Goal: Navigation & Orientation: Find specific page/section

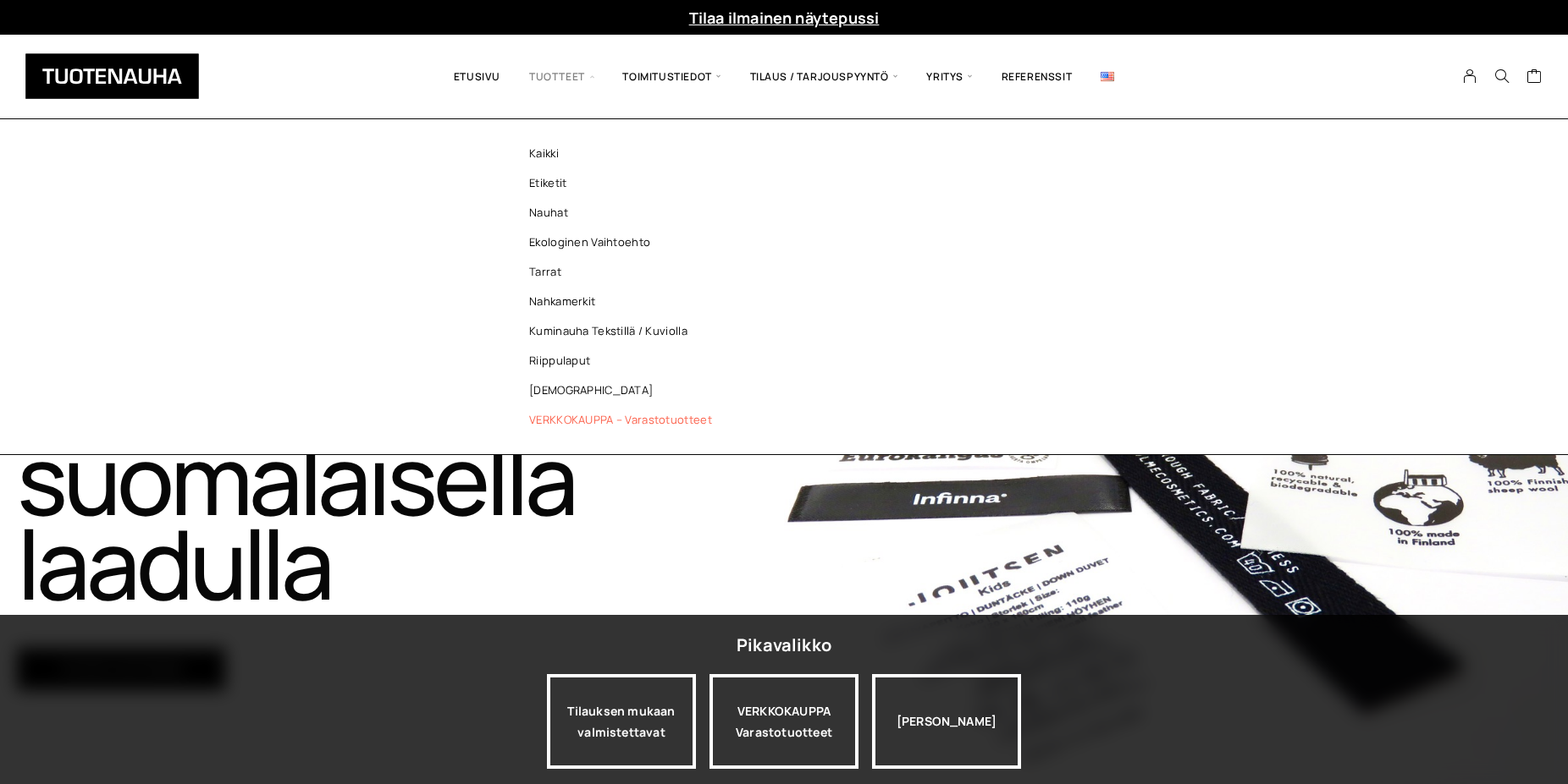
click at [663, 419] on link "VERKKOKAUPPA – Varastotuotteet" at bounding box center [625, 420] width 245 height 30
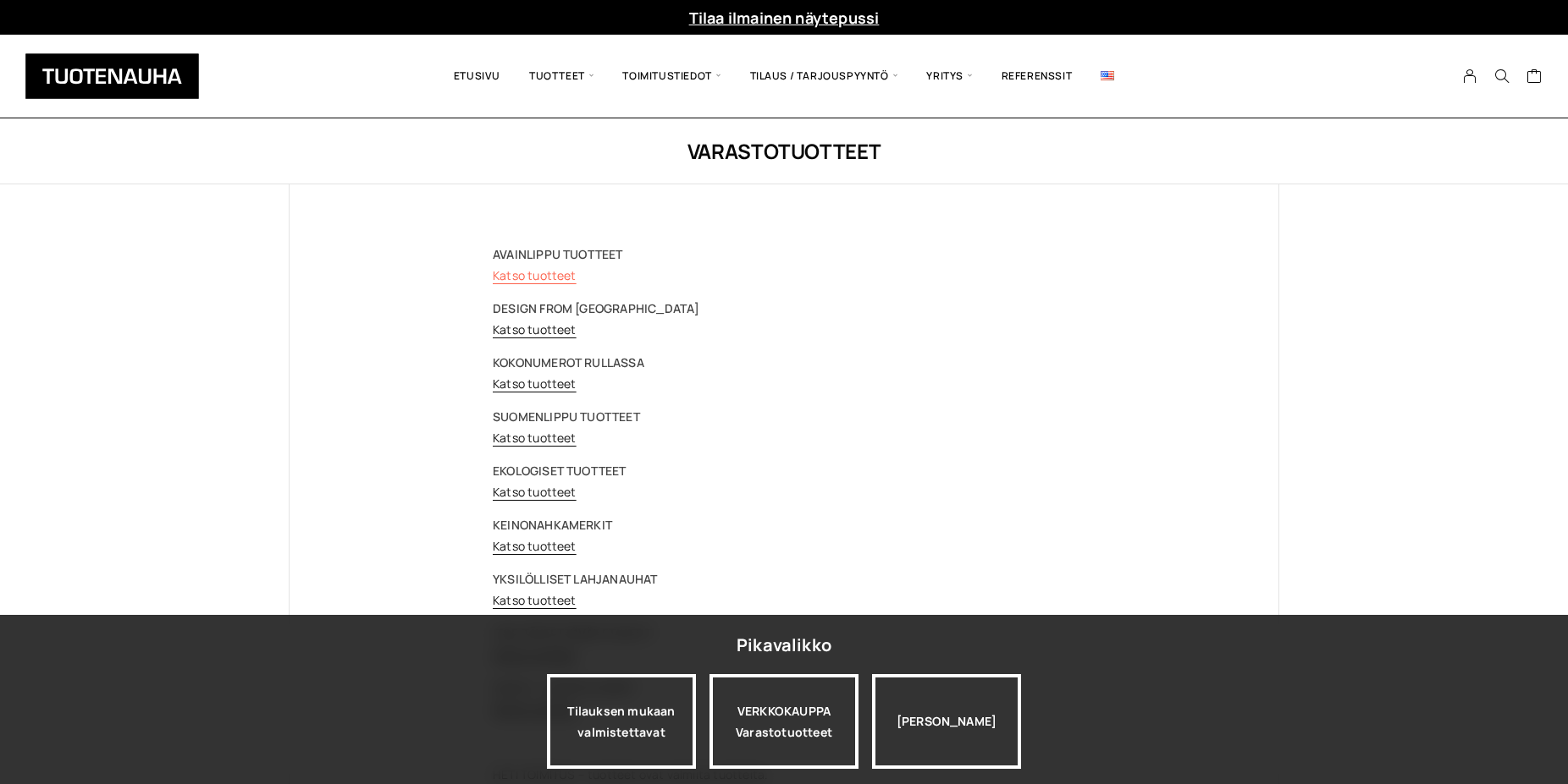
click at [514, 272] on link "Katso tuotteet" at bounding box center [535, 275] width 84 height 16
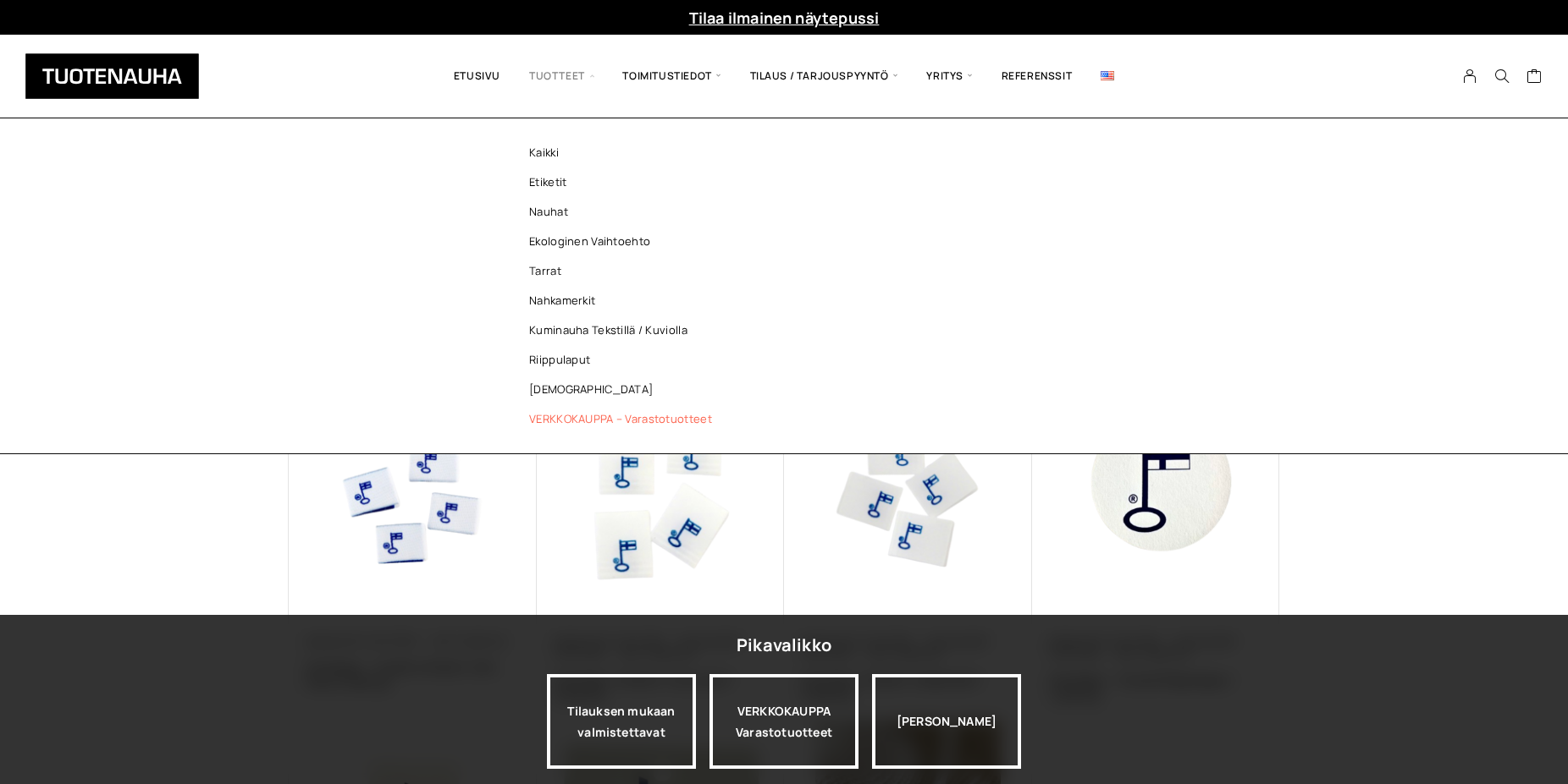
click at [561, 410] on link "VERKKOKAUPPA – Varastotuotteet" at bounding box center [625, 419] width 245 height 30
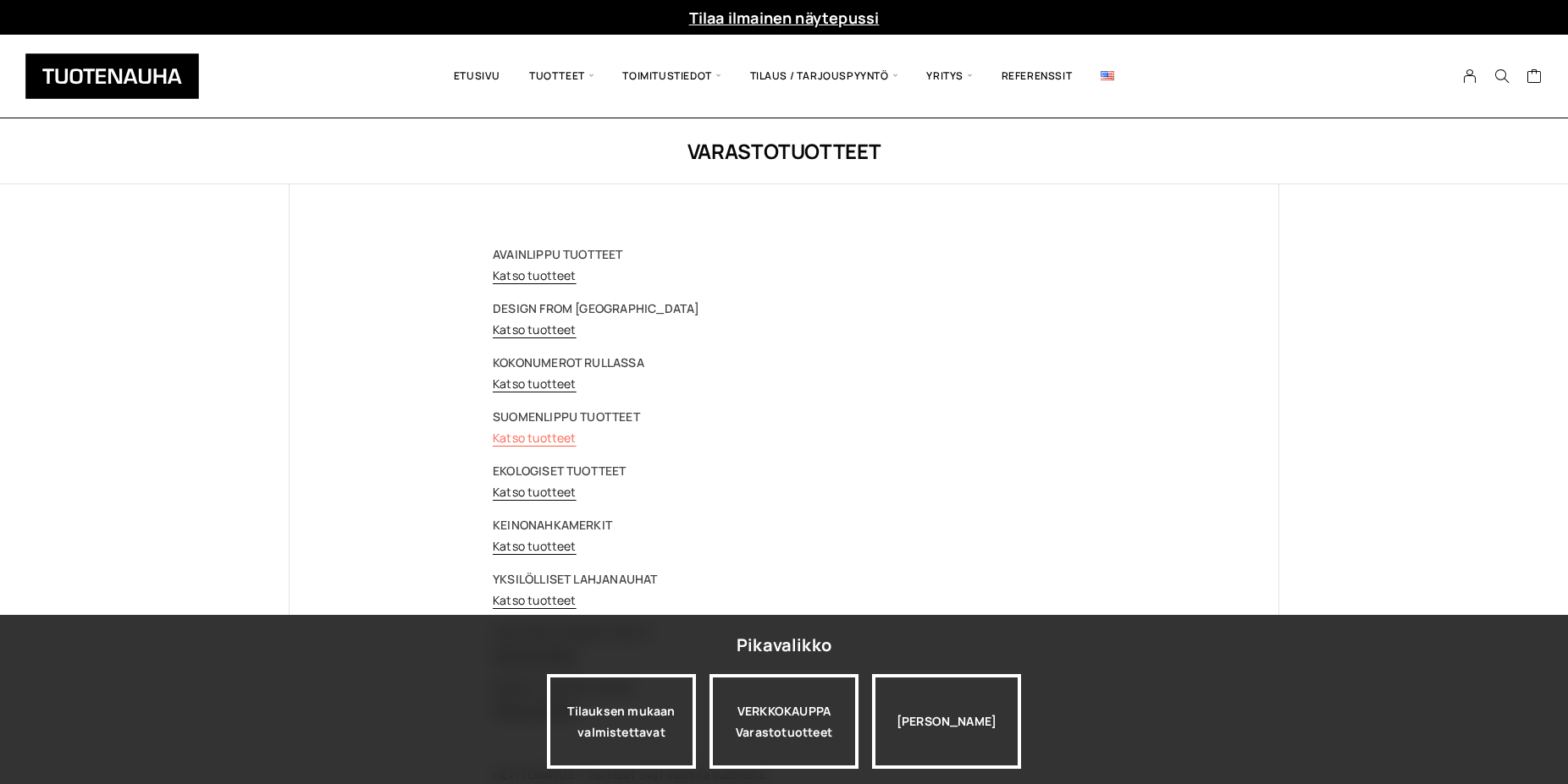
click at [532, 437] on link "Katso tuotteet" at bounding box center [535, 438] width 84 height 16
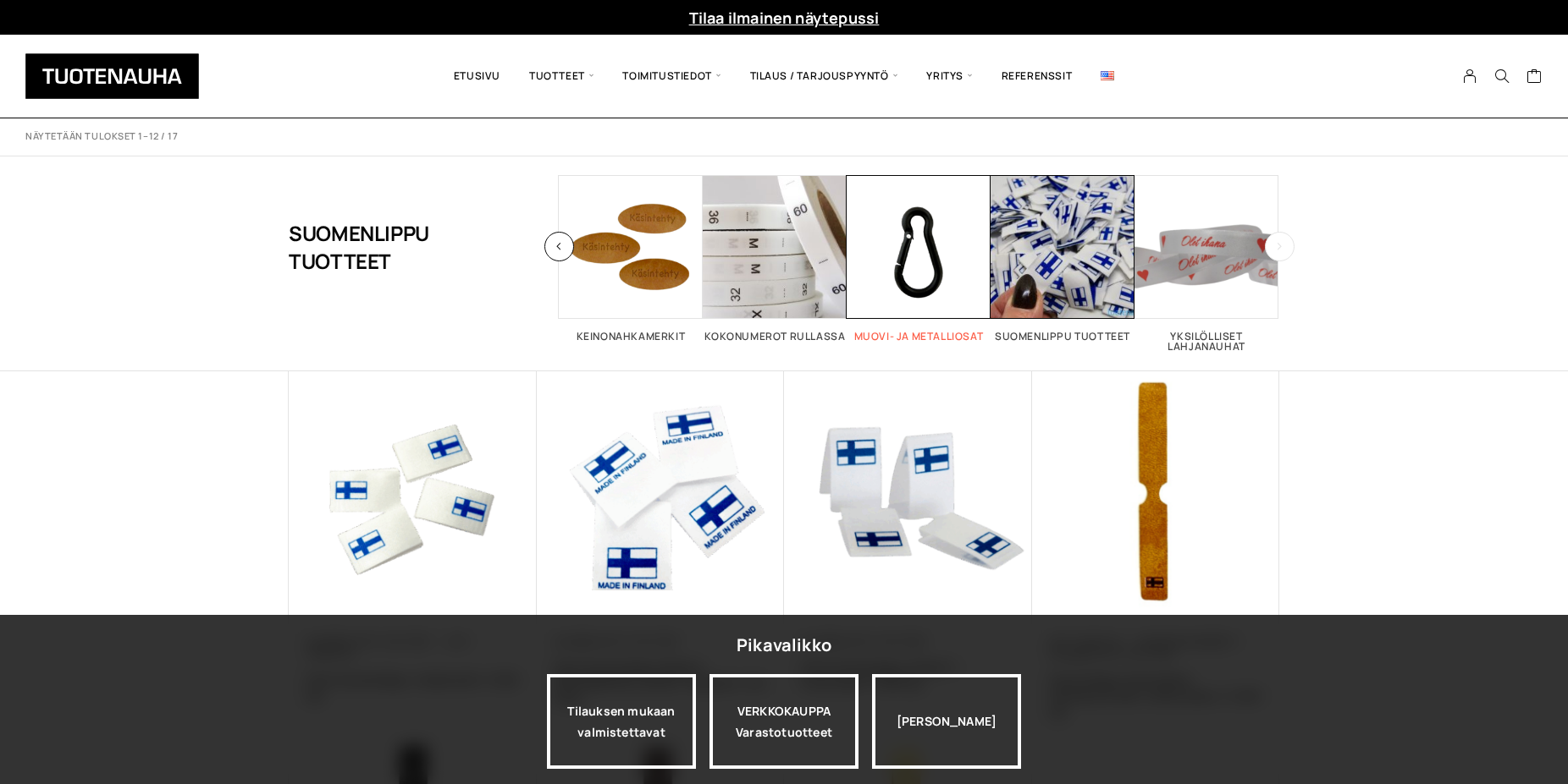
click at [913, 249] on span "Visit product category Muovi- ja metalliosat" at bounding box center [919, 247] width 144 height 144
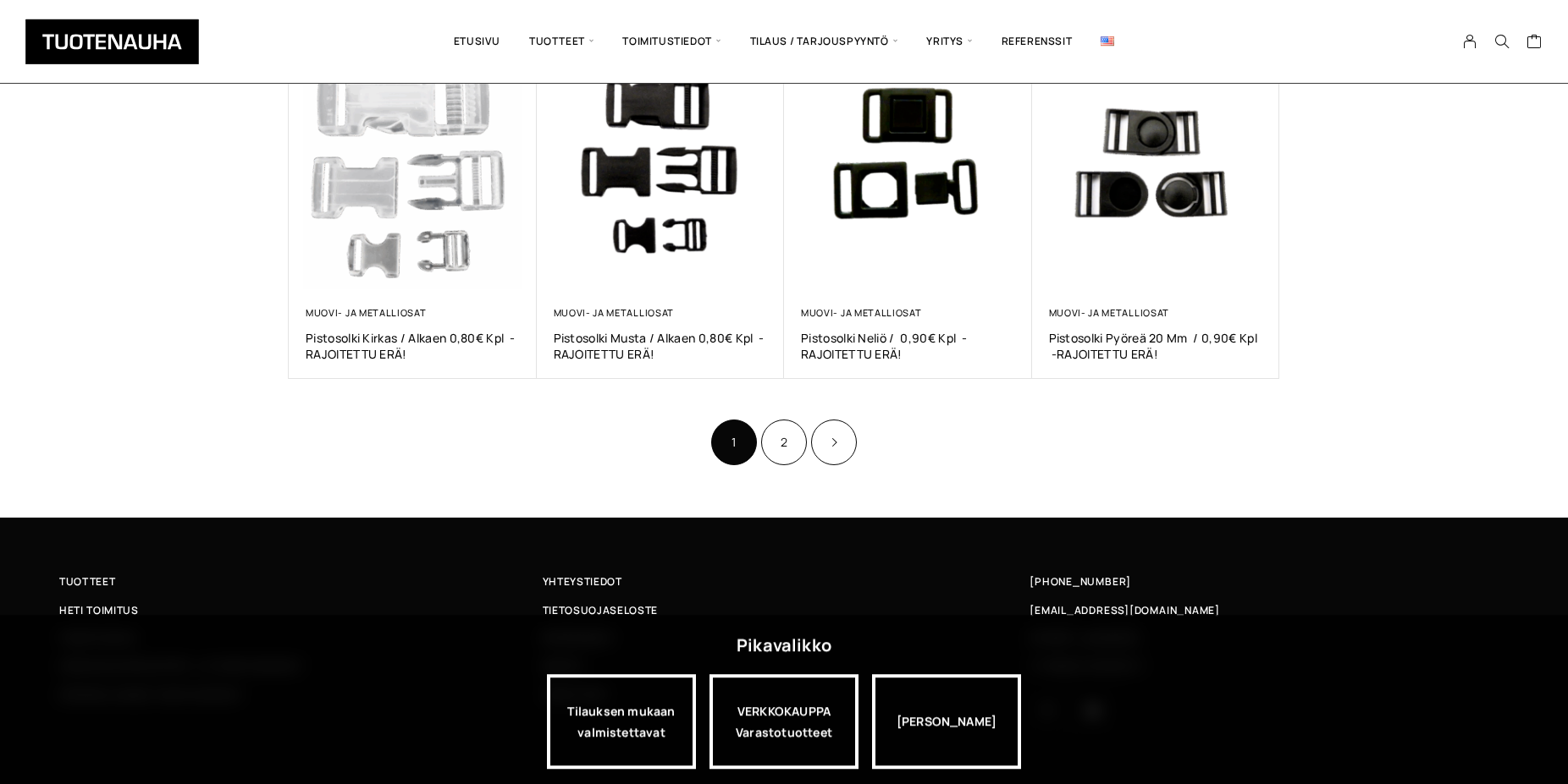
scroll to position [1005, 0]
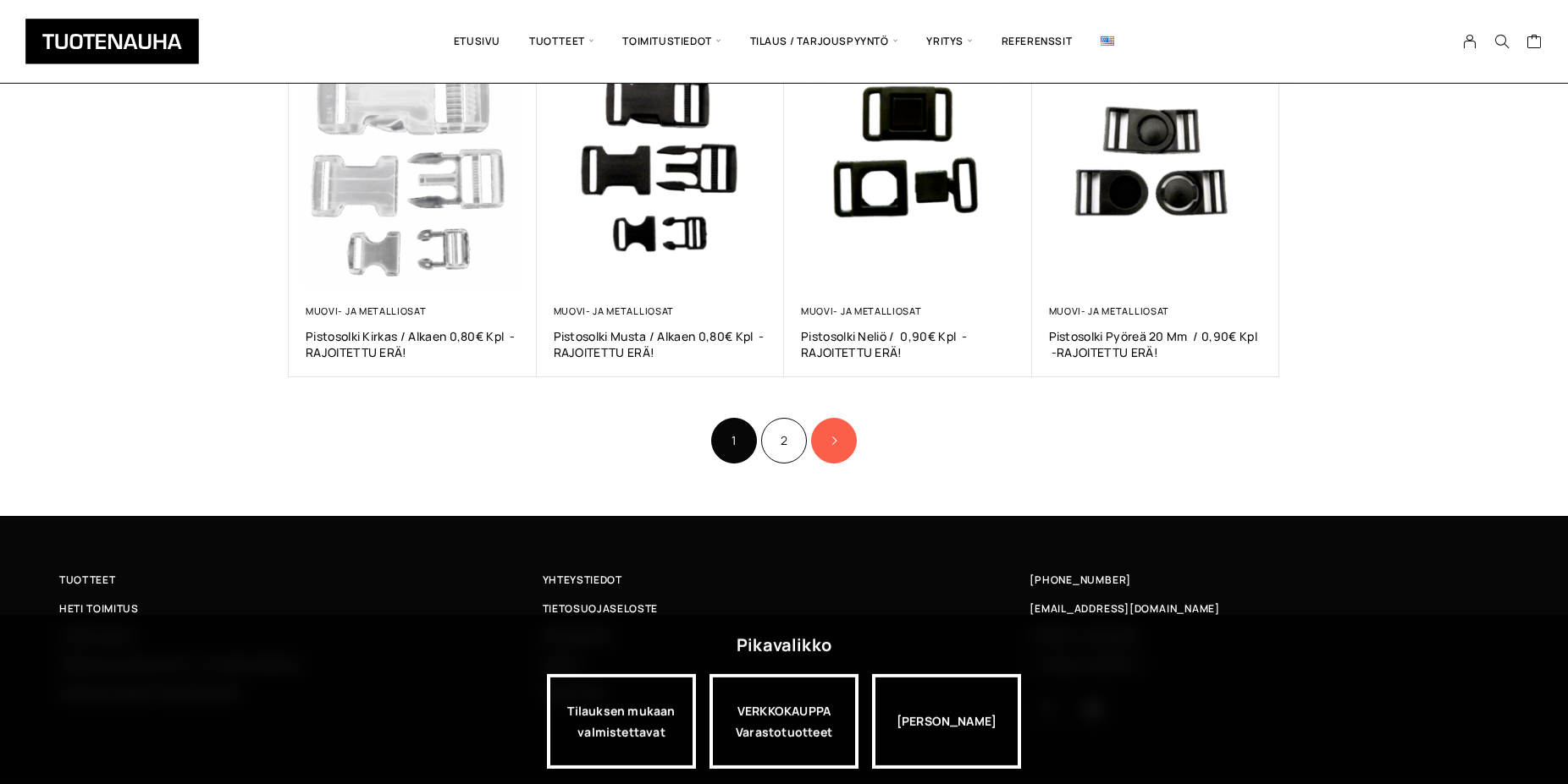
click at [837, 436] on icon "Product Pagination" at bounding box center [834, 441] width 9 height 10
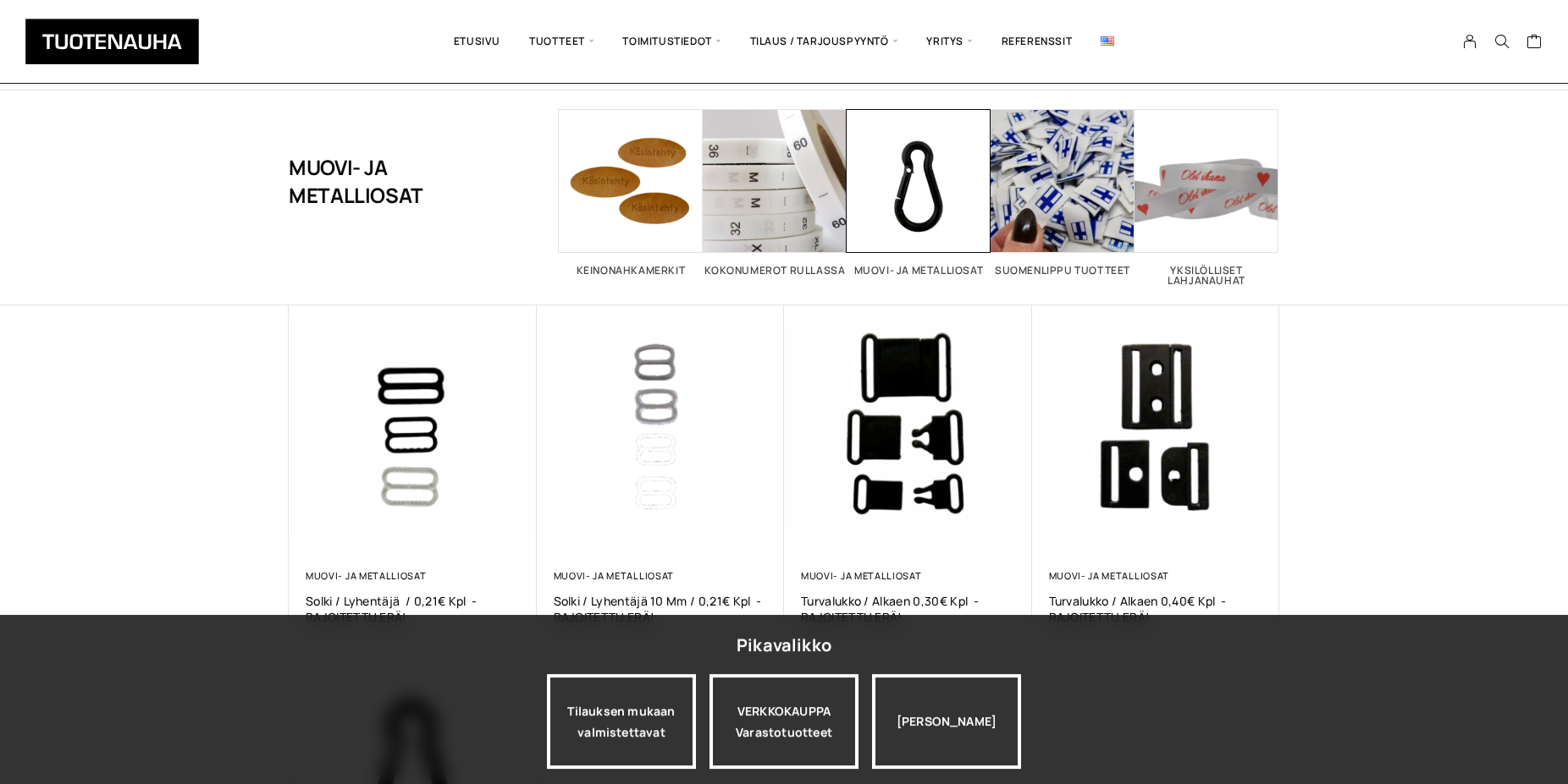
scroll to position [39, 0]
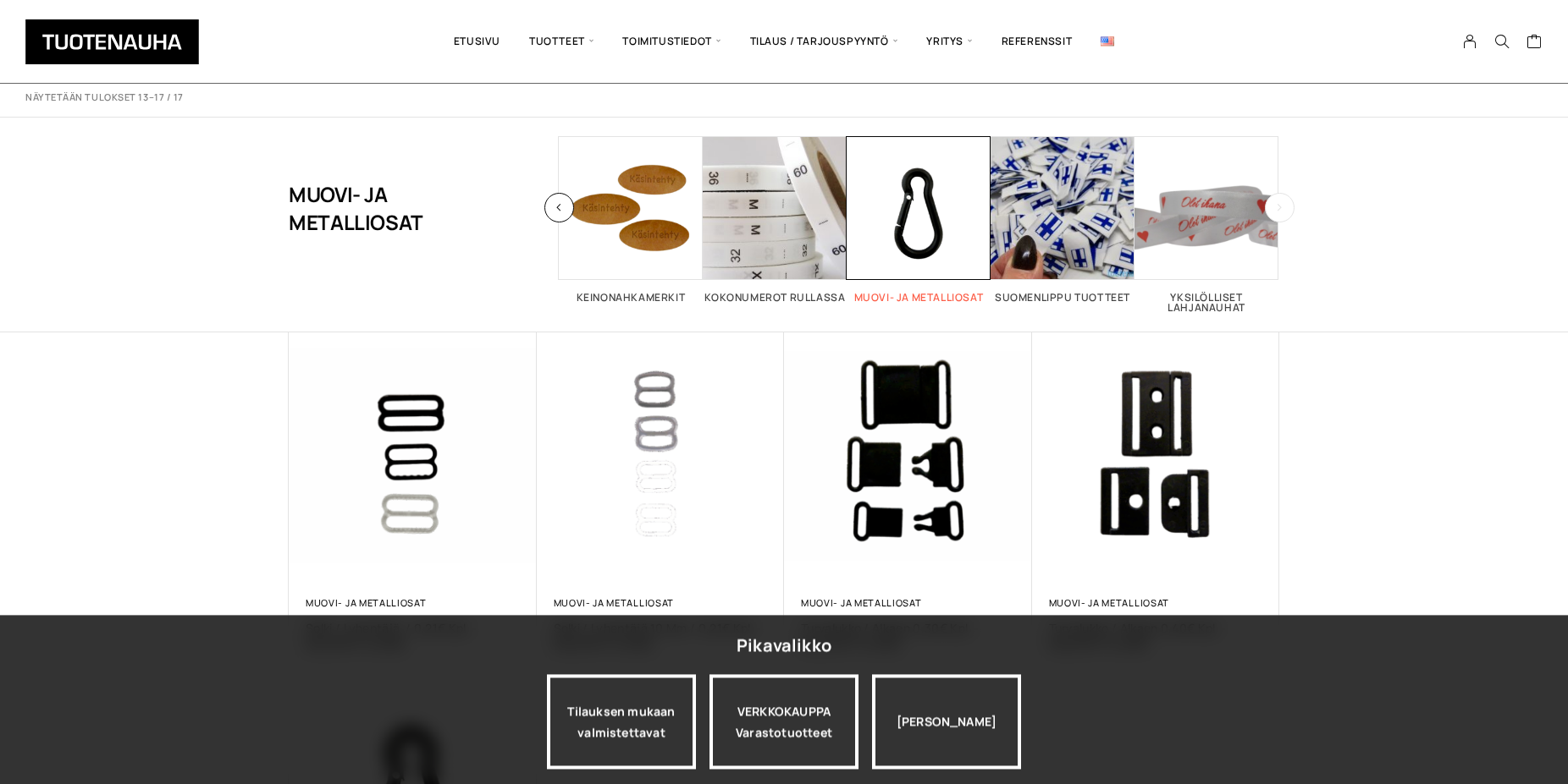
click at [913, 200] on span "Visit product category Muovi- ja metalliosat" at bounding box center [919, 208] width 144 height 144
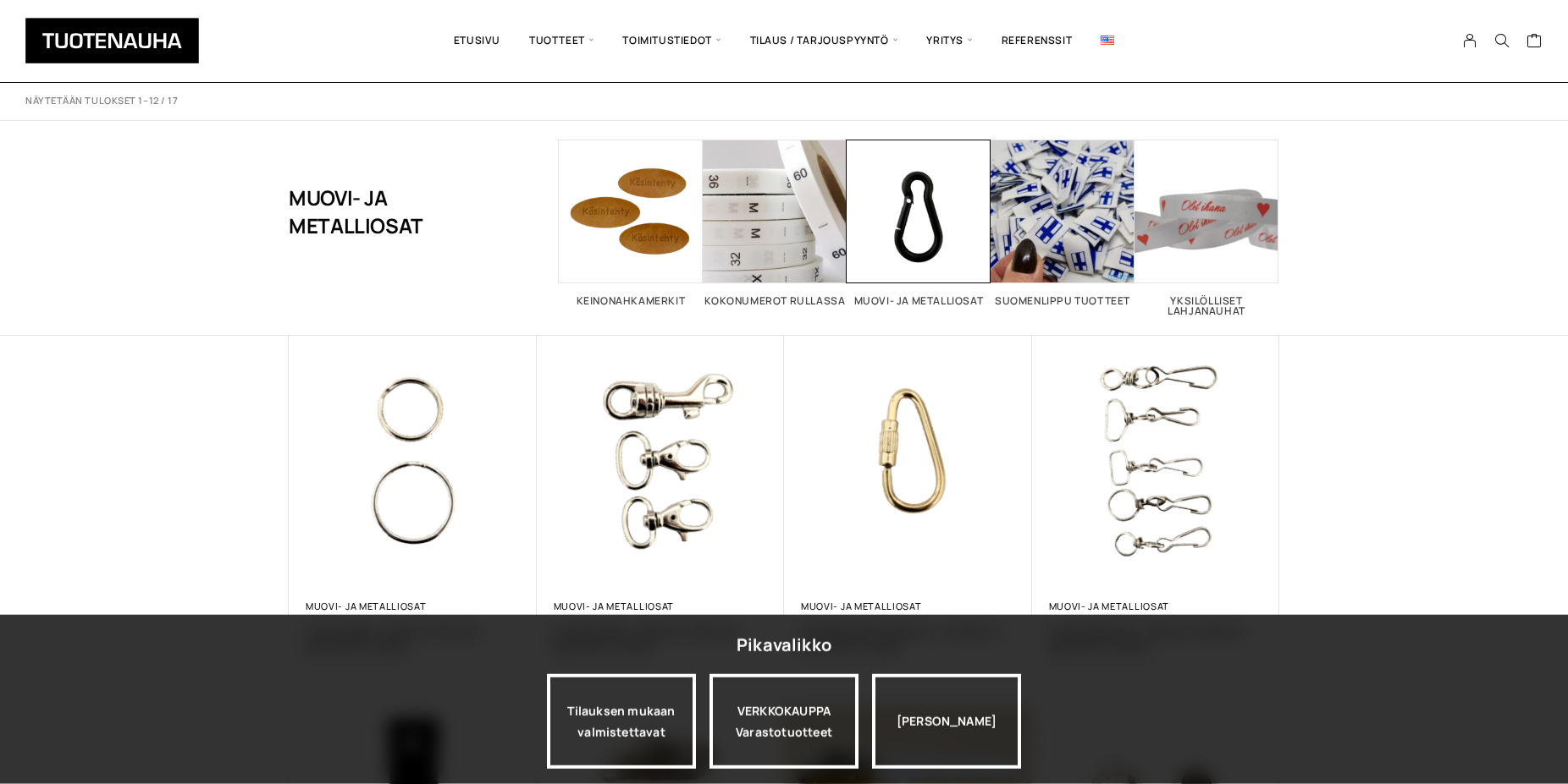
scroll to position [28, 0]
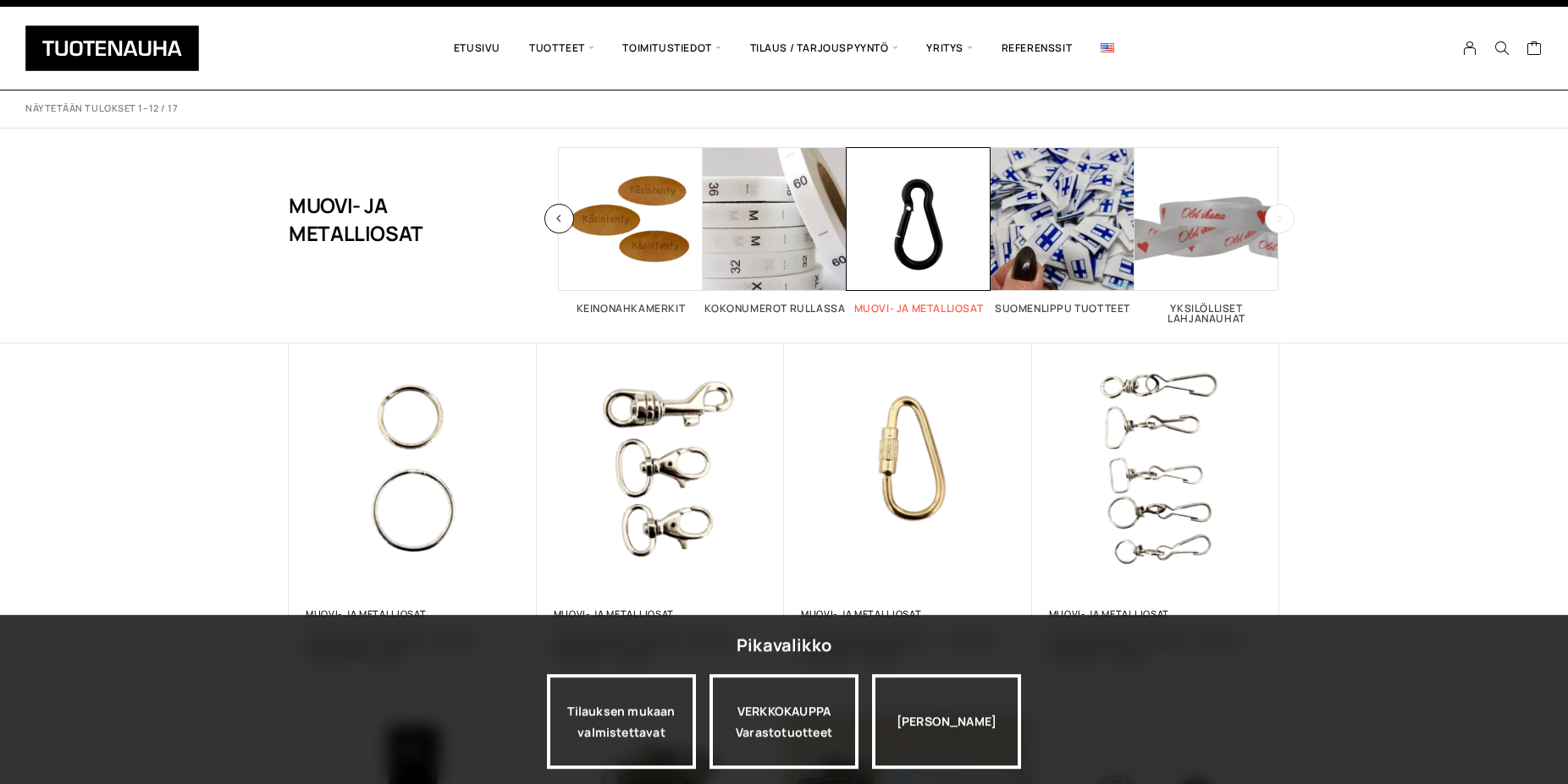
click at [920, 231] on span "Visit product category Muovi- ja metalliosat" at bounding box center [919, 219] width 144 height 144
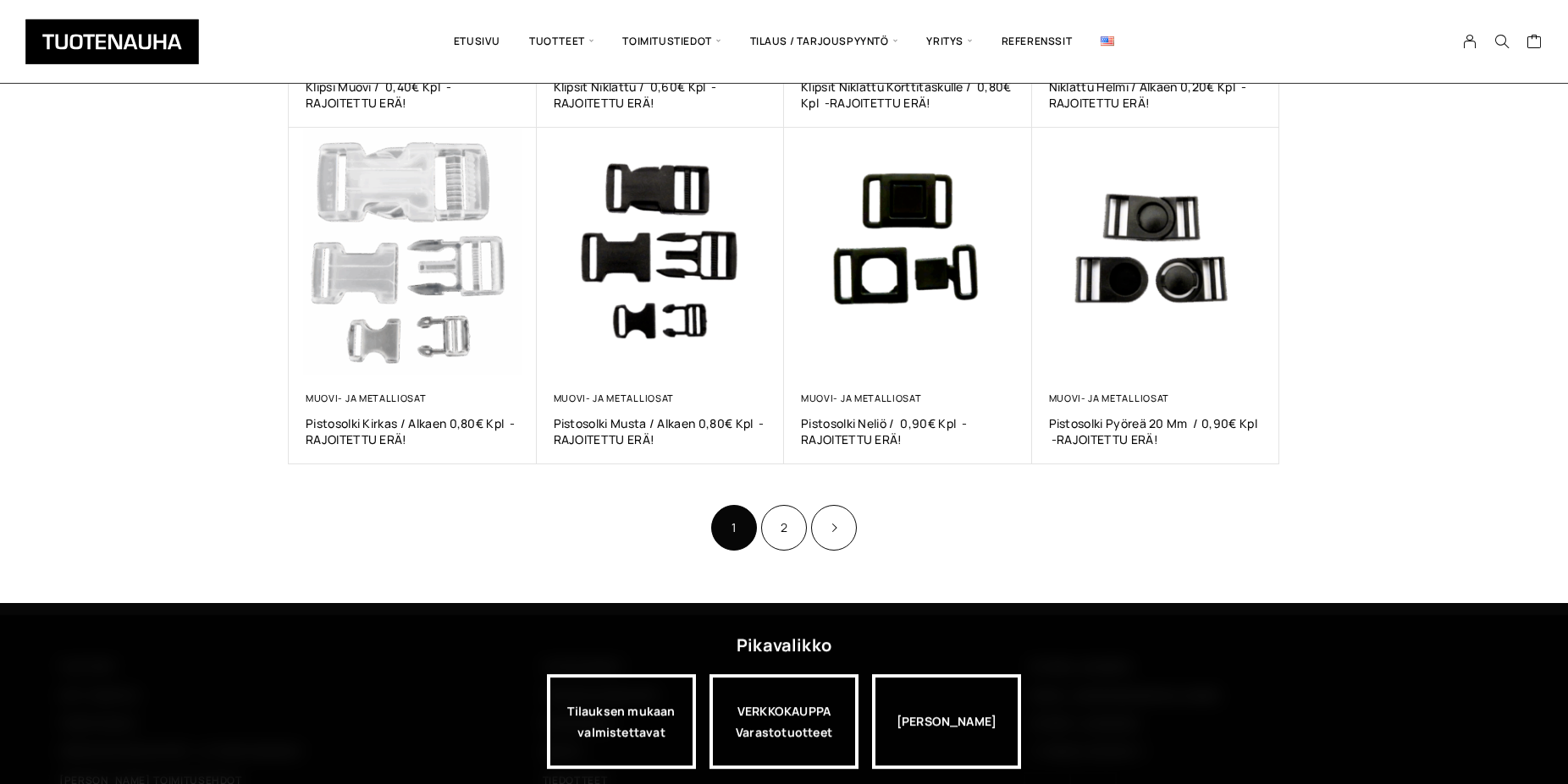
scroll to position [940, 0]
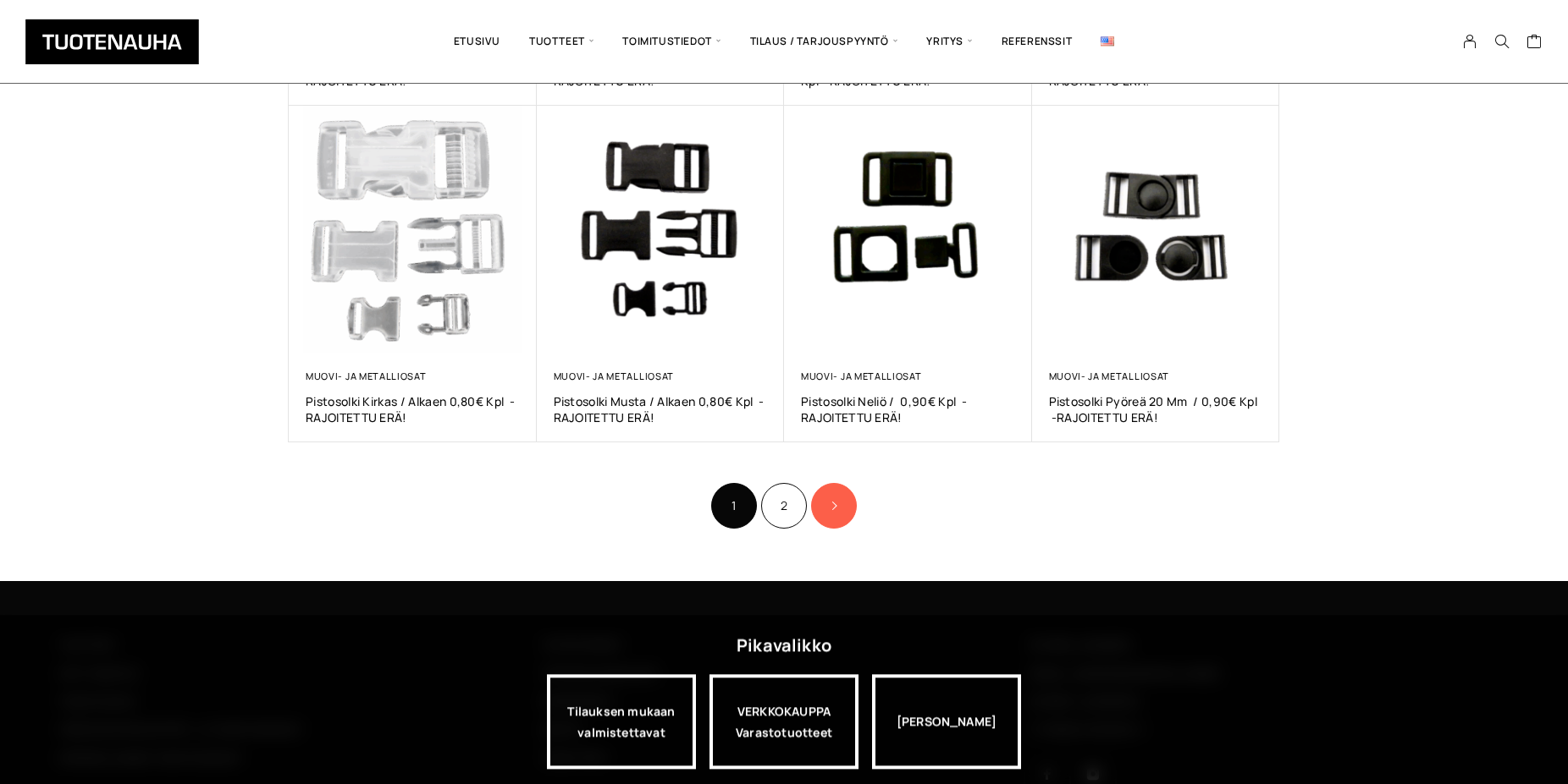
click at [830, 500] on link "Product Pagination" at bounding box center [833, 506] width 45 height 45
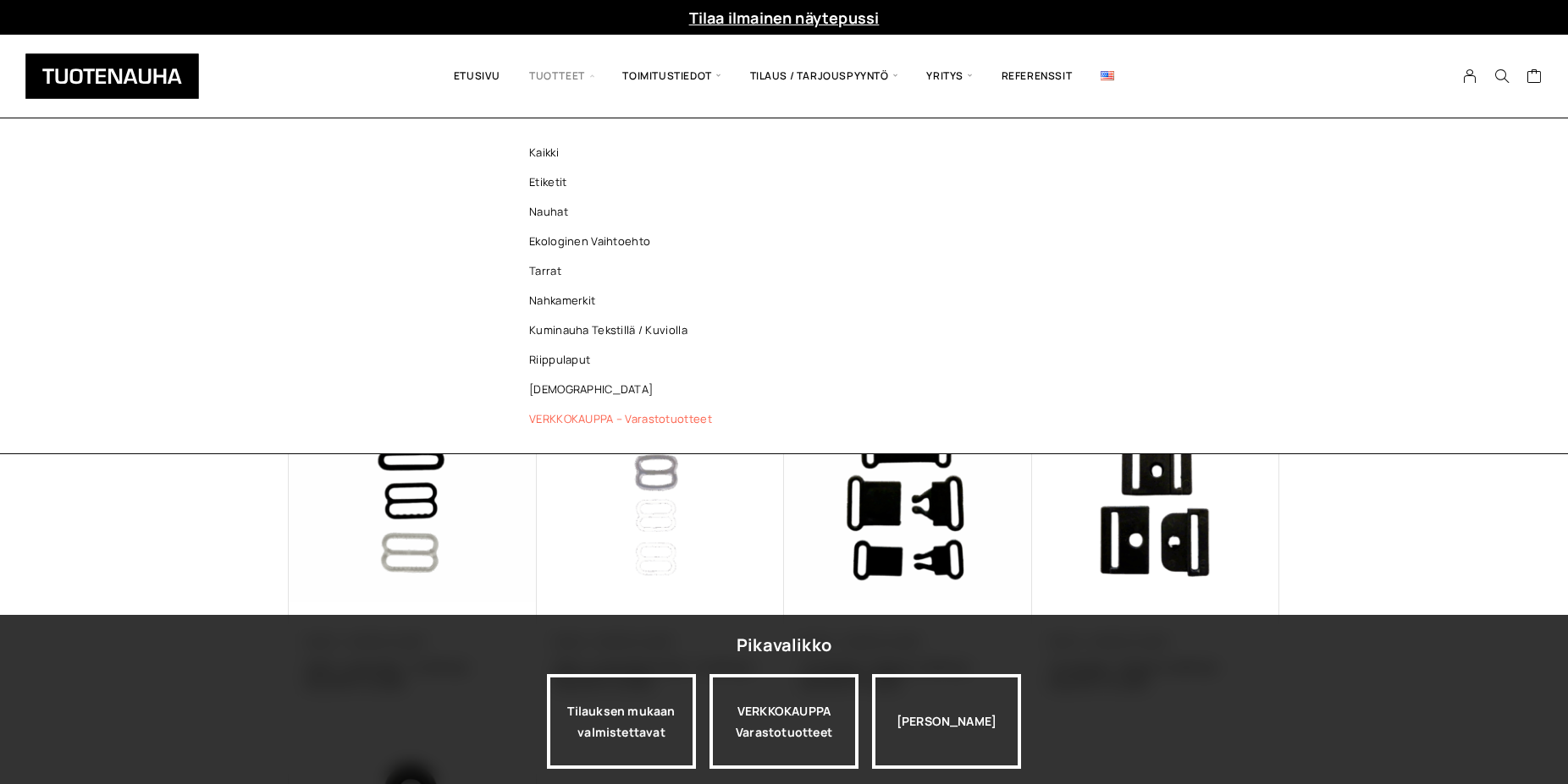
click at [568, 414] on link "VERKKOKAUPPA – Varastotuotteet" at bounding box center [625, 419] width 245 height 30
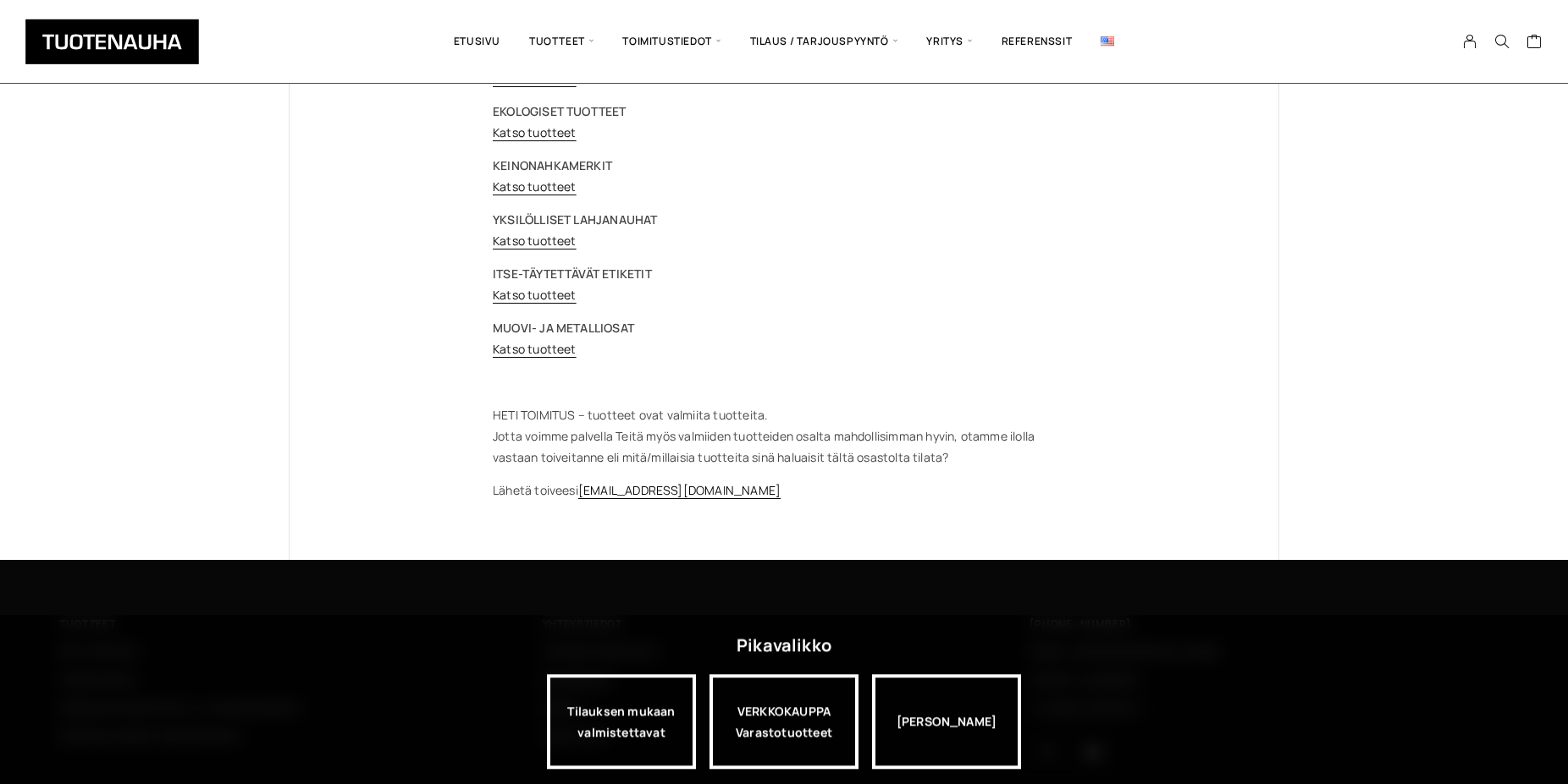
scroll to position [361, 0]
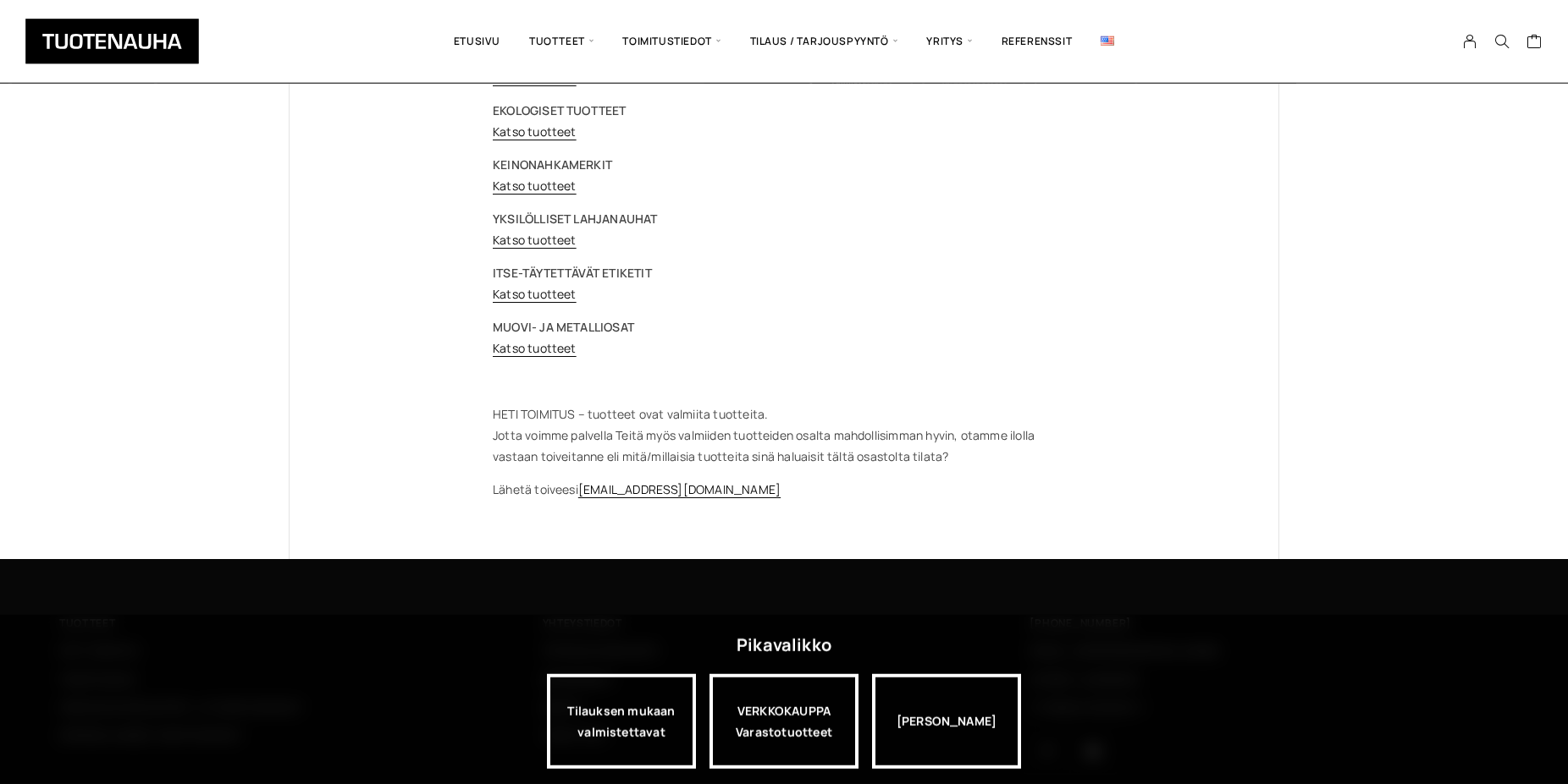
click at [511, 335] on p "MUOVI- JA METALLIOSAT Katso tuotteet" at bounding box center [784, 337] width 582 height 42
click at [527, 345] on link "Katso tuotteet" at bounding box center [535, 348] width 84 height 16
